Goal: Information Seeking & Learning: Understand process/instructions

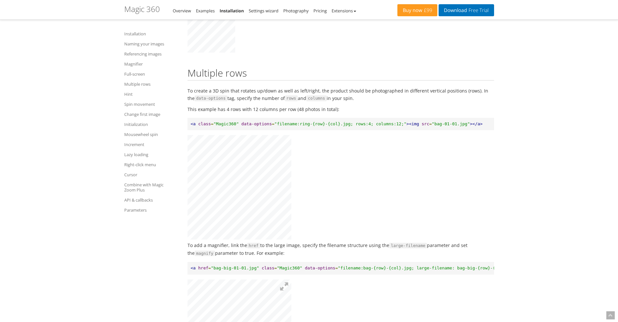
scroll to position [1679, 0]
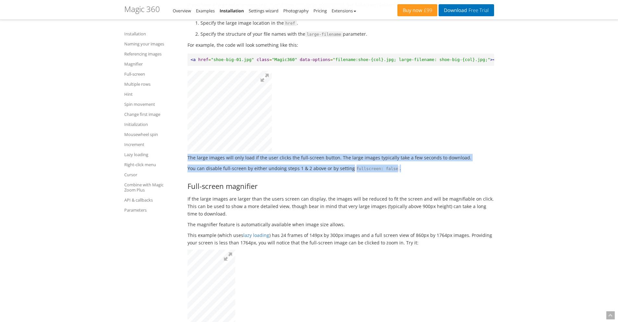
drag, startPoint x: 513, startPoint y: 183, endPoint x: 510, endPoint y: 79, distance: 103.9
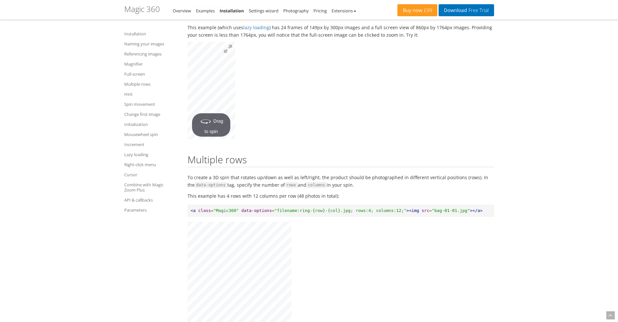
scroll to position [1820, 0]
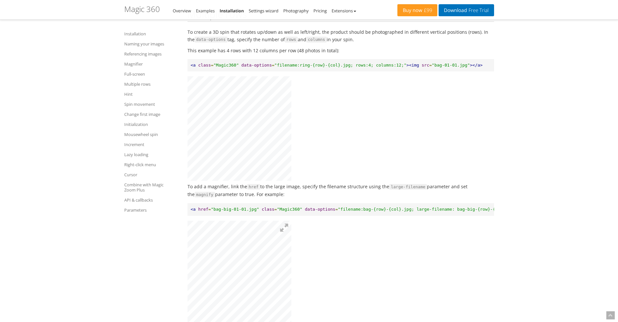
scroll to position [2042, 0]
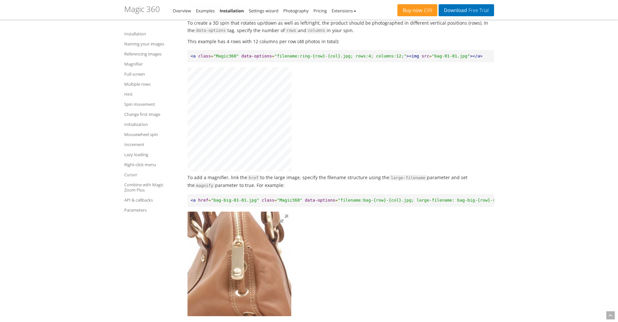
click at [234, 280] on img at bounding box center [239, 294] width 325 height 328
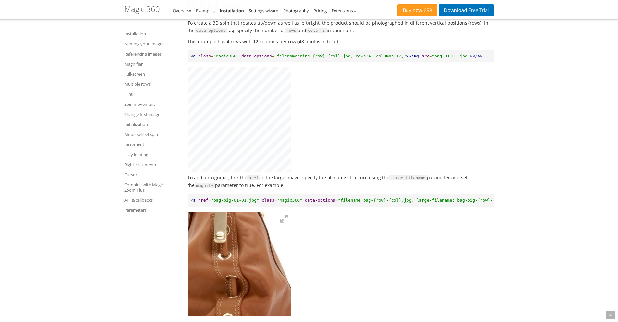
click at [241, 284] on img at bounding box center [222, 258] width 325 height 328
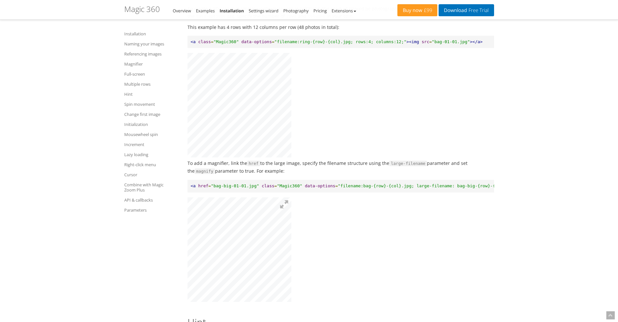
scroll to position [2068, 0]
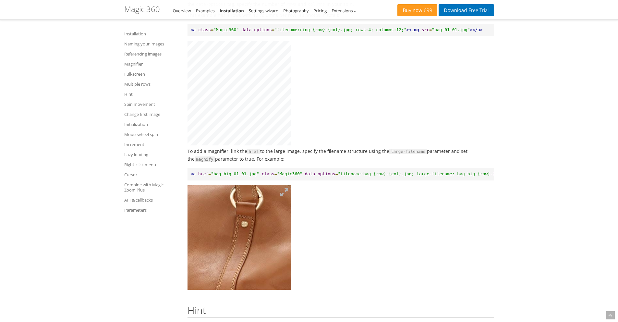
click at [245, 251] on img at bounding box center [221, 261] width 325 height 328
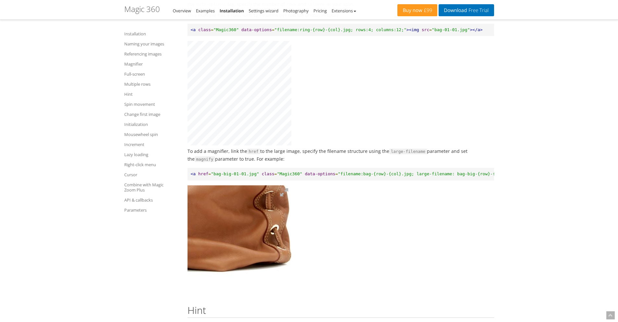
click at [263, 279] on img at bounding box center [161, 175] width 325 height 328
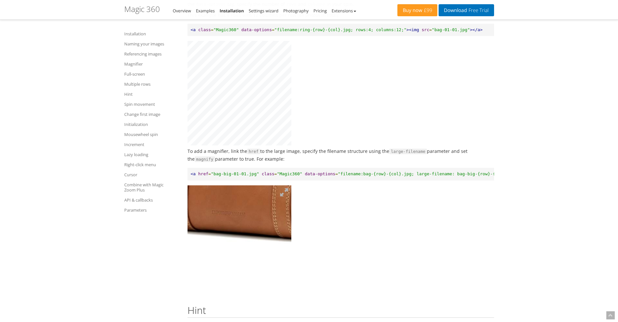
click at [226, 264] on img at bounding box center [280, 146] width 325 height 328
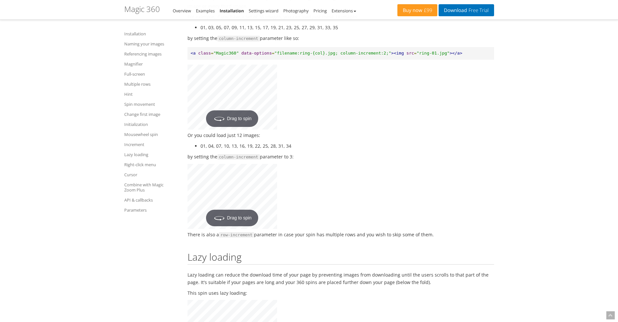
scroll to position [4435, 0]
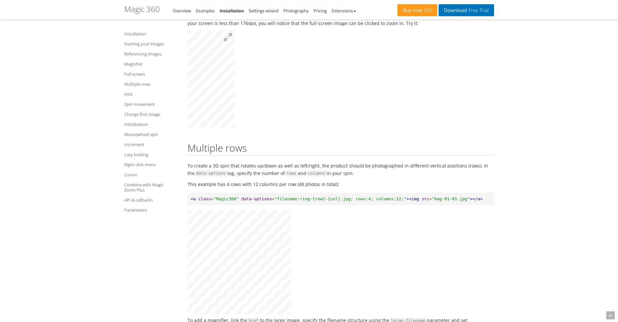
scroll to position [1907, 0]
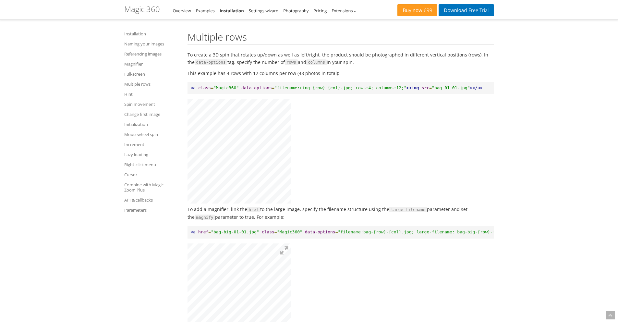
scroll to position [2014, 0]
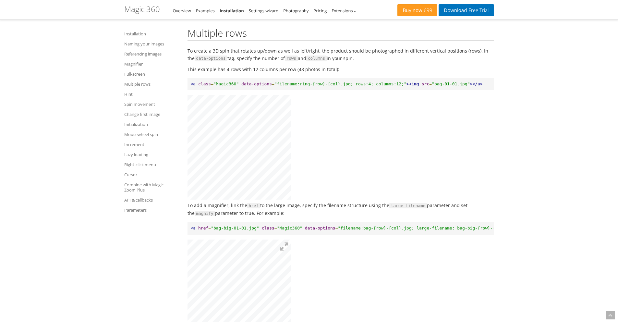
drag, startPoint x: 361, startPoint y: 176, endPoint x: 362, endPoint y: 164, distance: 11.8
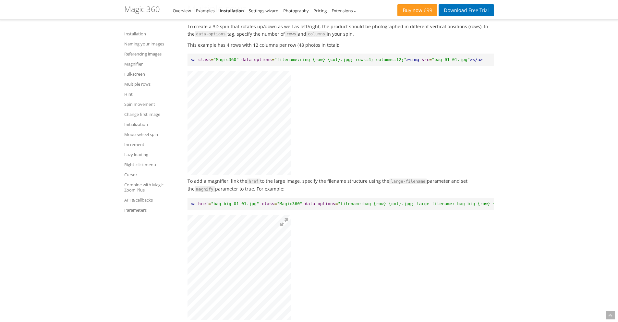
scroll to position [2037, 0]
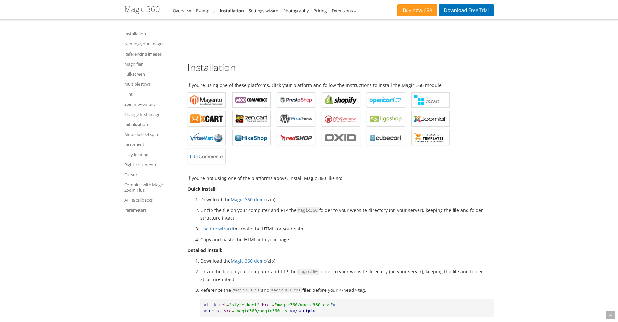
scroll to position [222, 0]
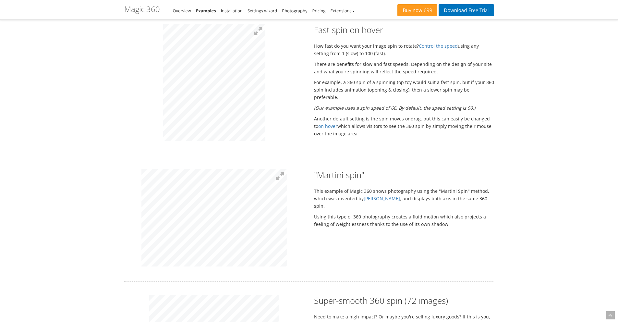
scroll to position [414, 0]
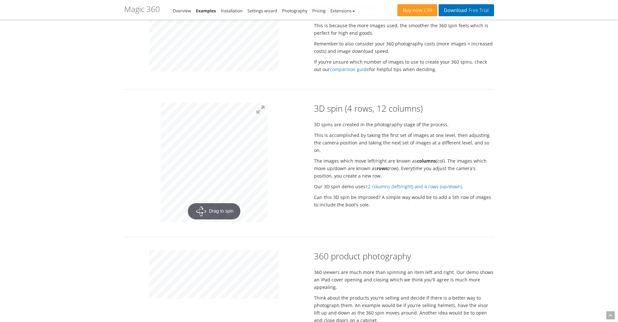
scroll to position [717, 0]
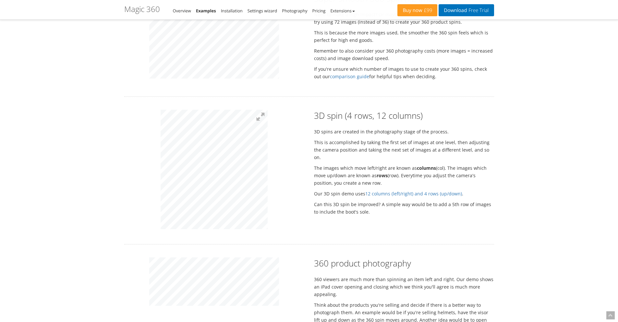
click at [229, 109] on div "Rotate your products as a 360 spin 10 beautiful examples to spin your products …" at bounding box center [309, 104] width 370 height 1554
click at [159, 186] on div at bounding box center [214, 170] width 190 height 121
drag, startPoint x: 362, startPoint y: 119, endPoint x: 366, endPoint y: 120, distance: 3.3
click at [366, 120] on h2 "3D spin (4 rows, 12 columns)" at bounding box center [404, 116] width 180 height 12
drag, startPoint x: 381, startPoint y: 114, endPoint x: 418, endPoint y: 116, distance: 37.1
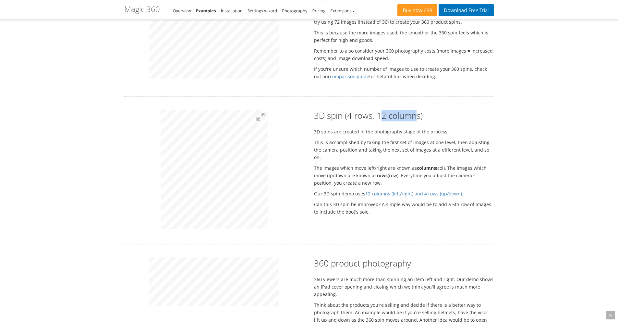
click at [418, 116] on h2 "3D spin (4 rows, 12 columns)" at bounding box center [404, 116] width 180 height 12
click at [422, 123] on div "3D spin (4 rows, 12 columns) 3D spins are created in the photography stage of t…" at bounding box center [404, 164] width 190 height 109
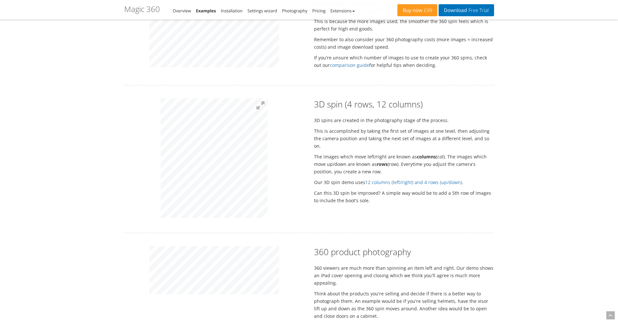
scroll to position [769, 0]
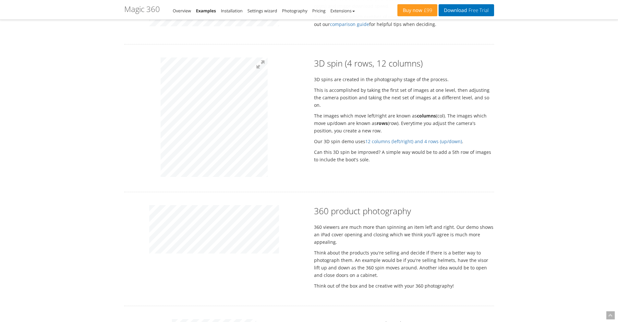
click at [221, 56] on div "Rotate your products as a 360 spin 10 beautiful examples to spin your products …" at bounding box center [309, 51] width 370 height 1554
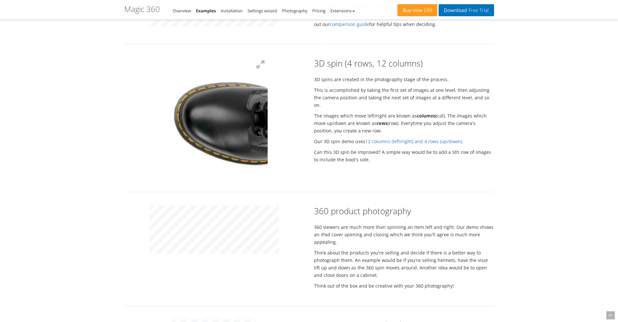
click at [180, 111] on img at bounding box center [280, 139] width 260 height 290
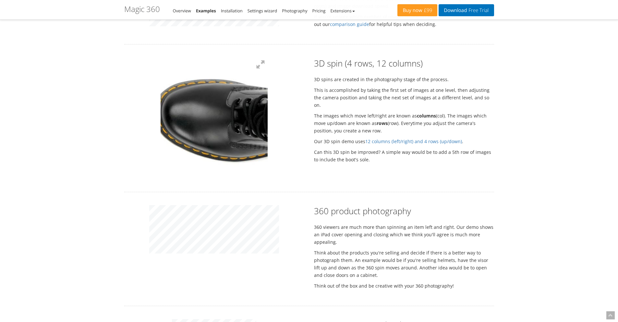
click at [191, 110] on img at bounding box center [260, 136] width 260 height 290
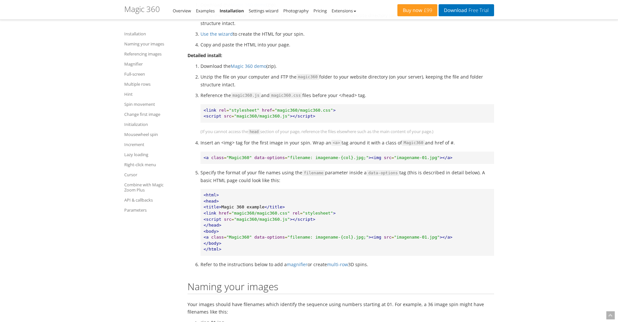
scroll to position [453, 0]
